Goal: Task Accomplishment & Management: Use online tool/utility

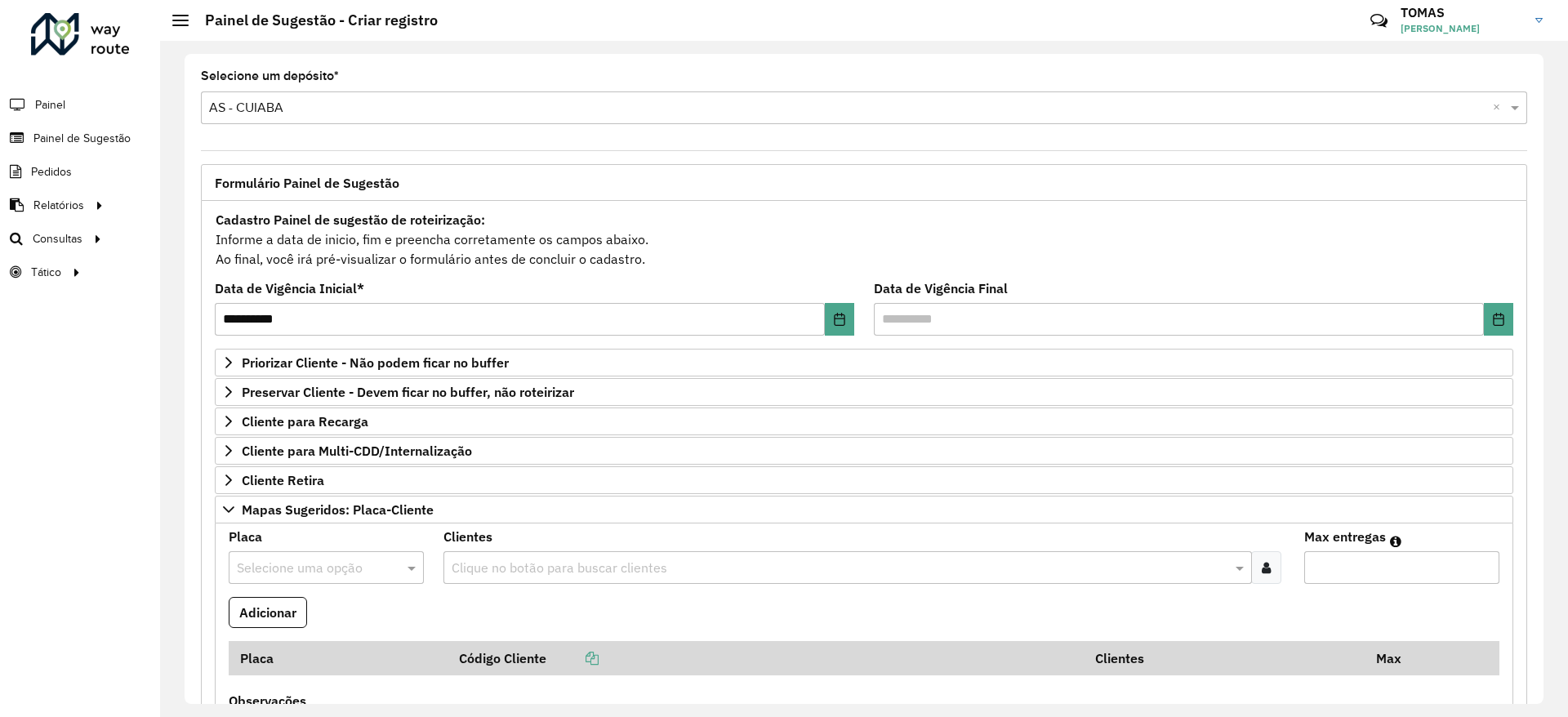
scroll to position [448, 0]
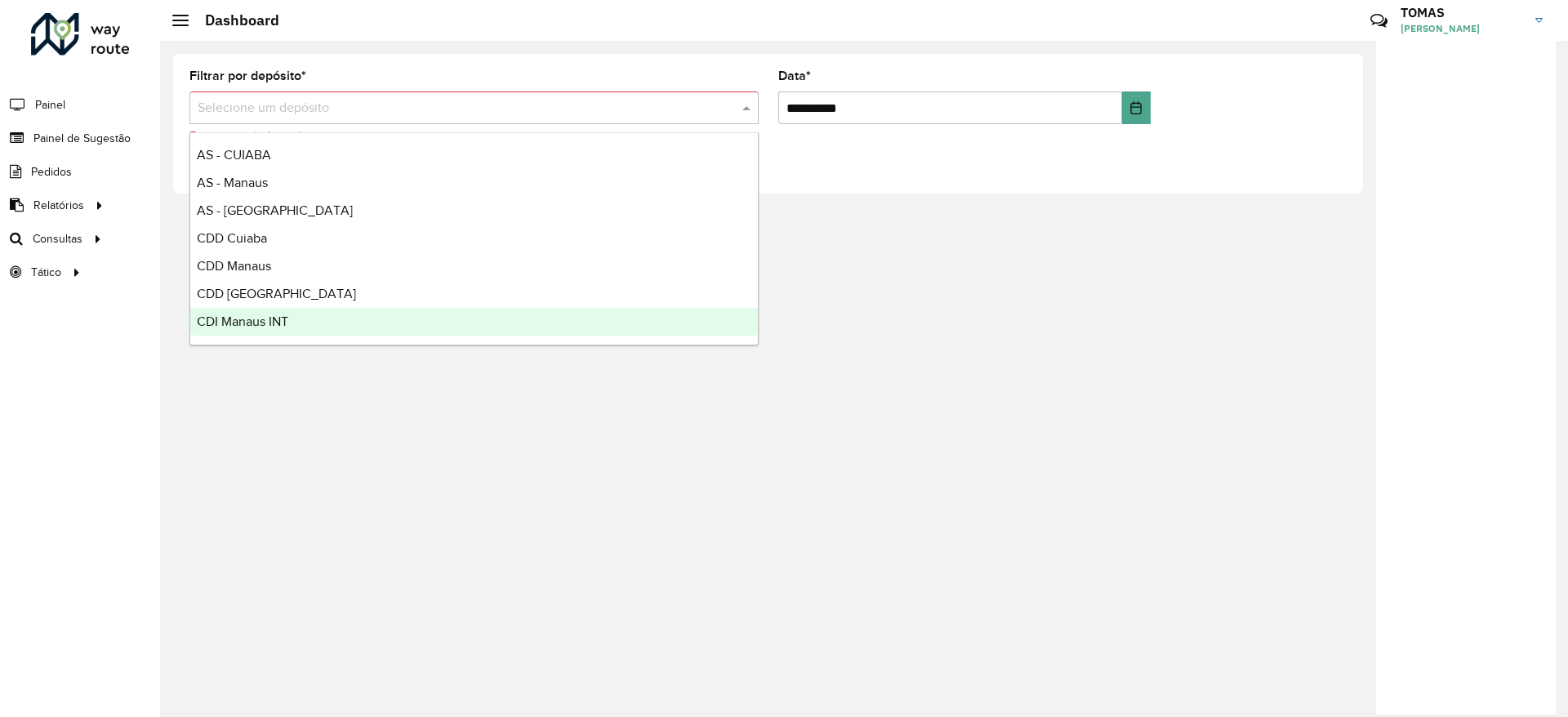
click at [1099, 181] on div "**********" at bounding box center [768, 123] width 1189 height 140
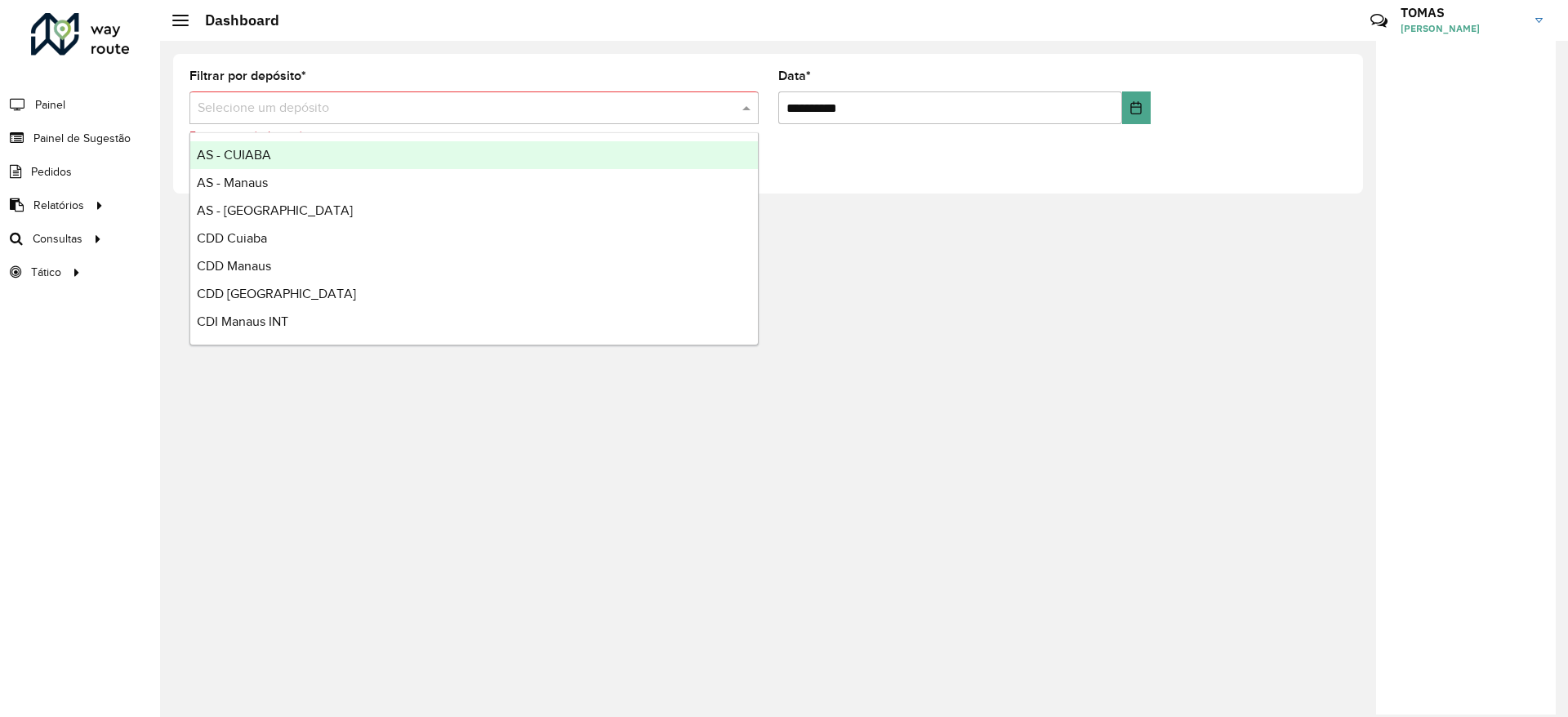
click at [301, 99] on input "text" at bounding box center [458, 108] width 520 height 20
